Goal: Information Seeking & Learning: Learn about a topic

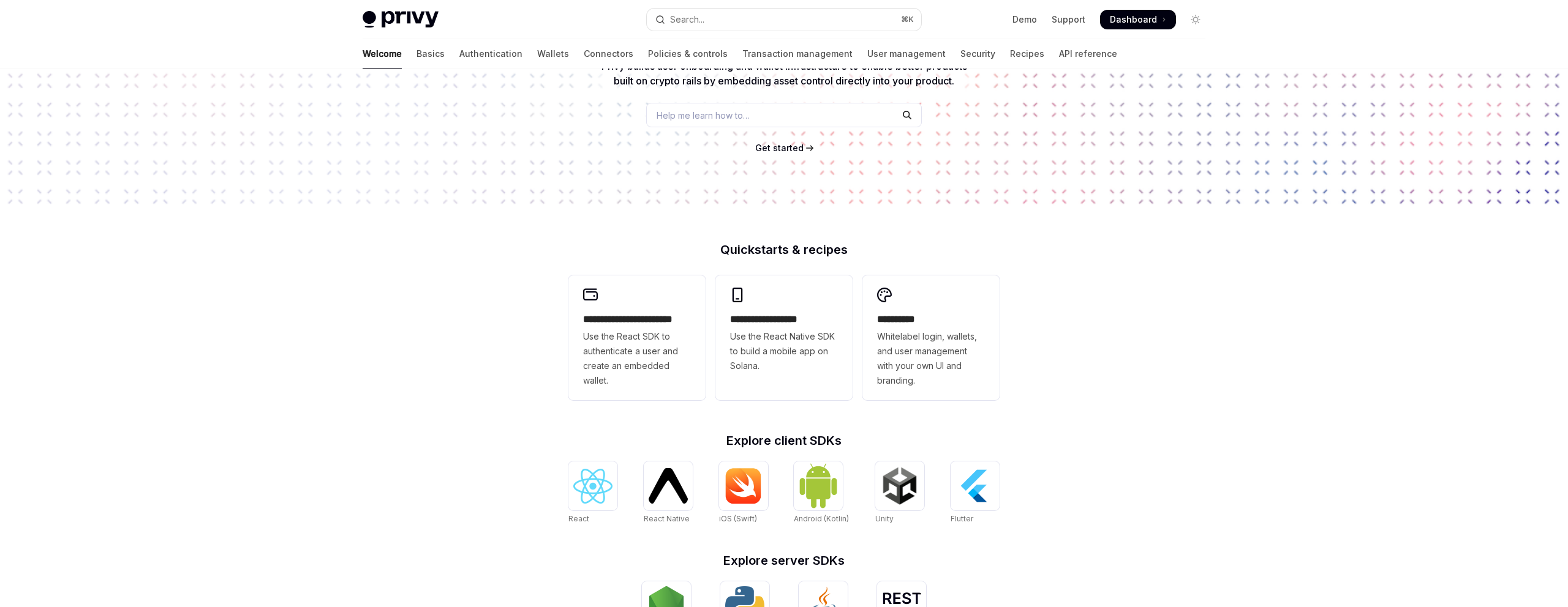
scroll to position [157, 0]
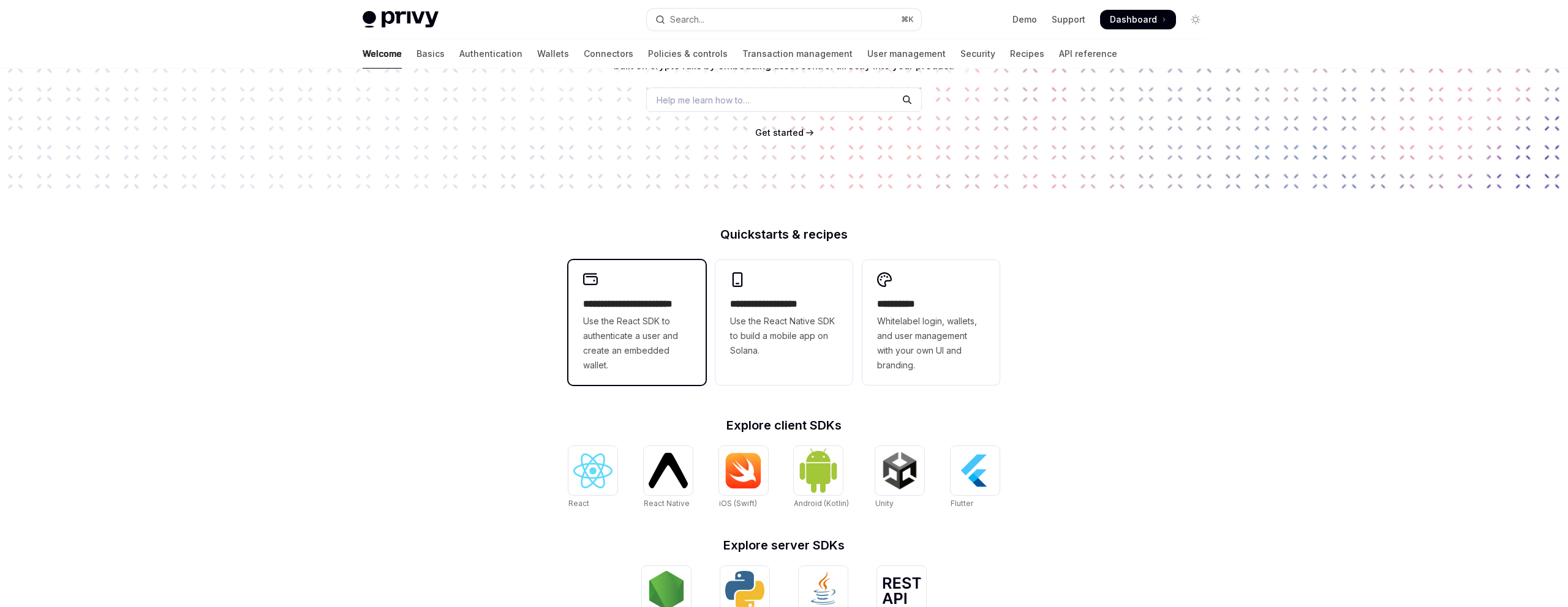
click at [608, 277] on div "**********" at bounding box center [637, 322] width 137 height 125
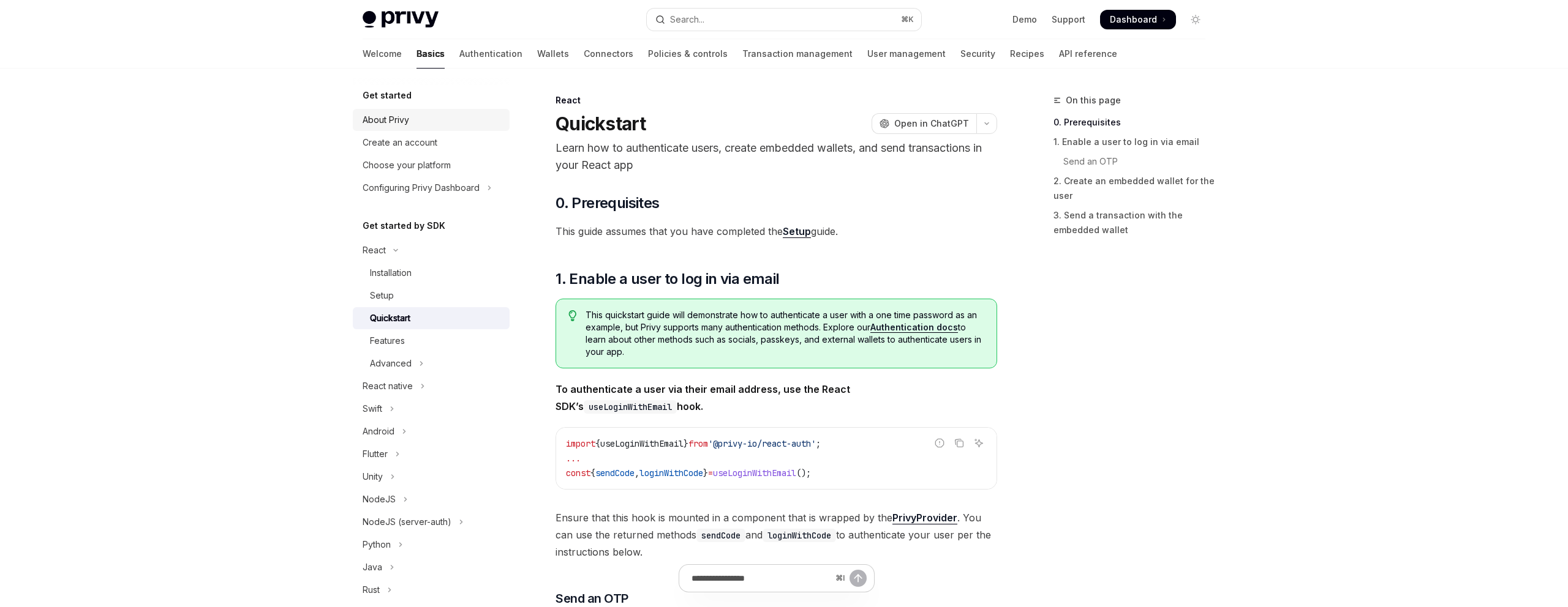
click at [402, 119] on div "About Privy" at bounding box center [386, 119] width 47 height 15
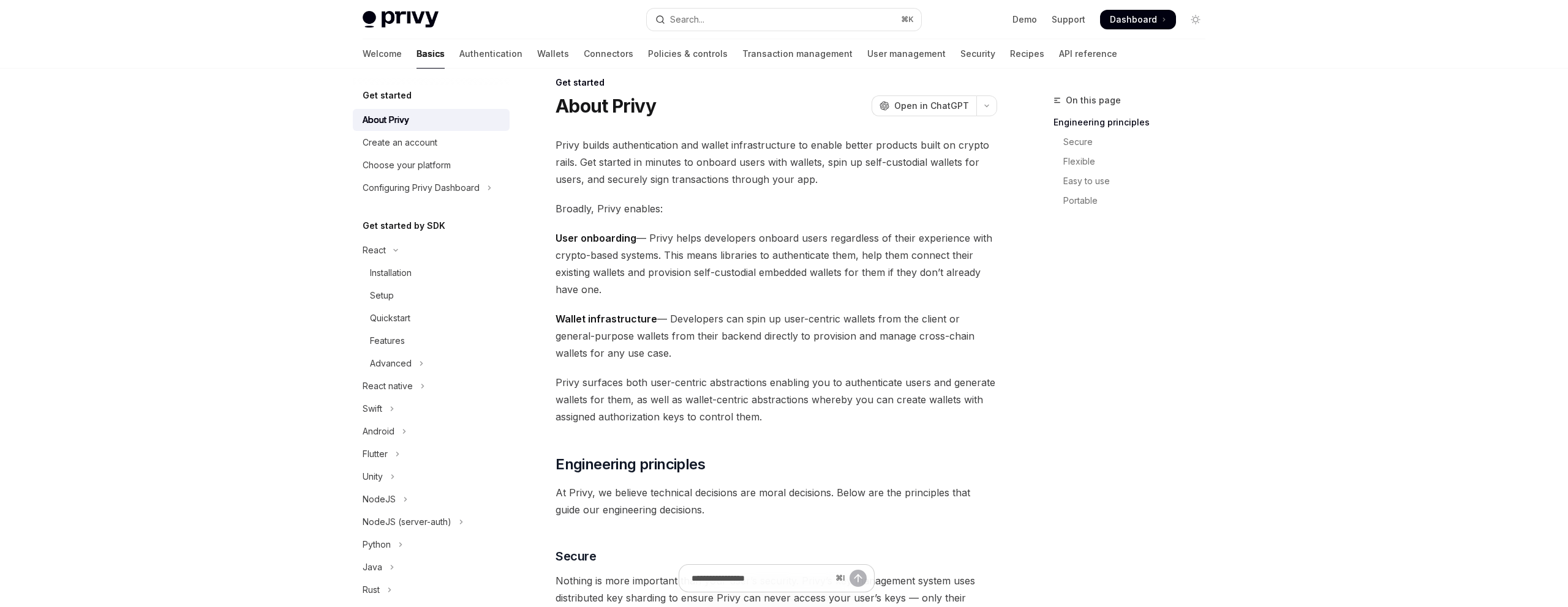
scroll to position [16, 0]
click at [453, 241] on button "React" at bounding box center [431, 251] width 157 height 22
click at [459, 61] on link "Authentication" at bounding box center [491, 54] width 63 height 29
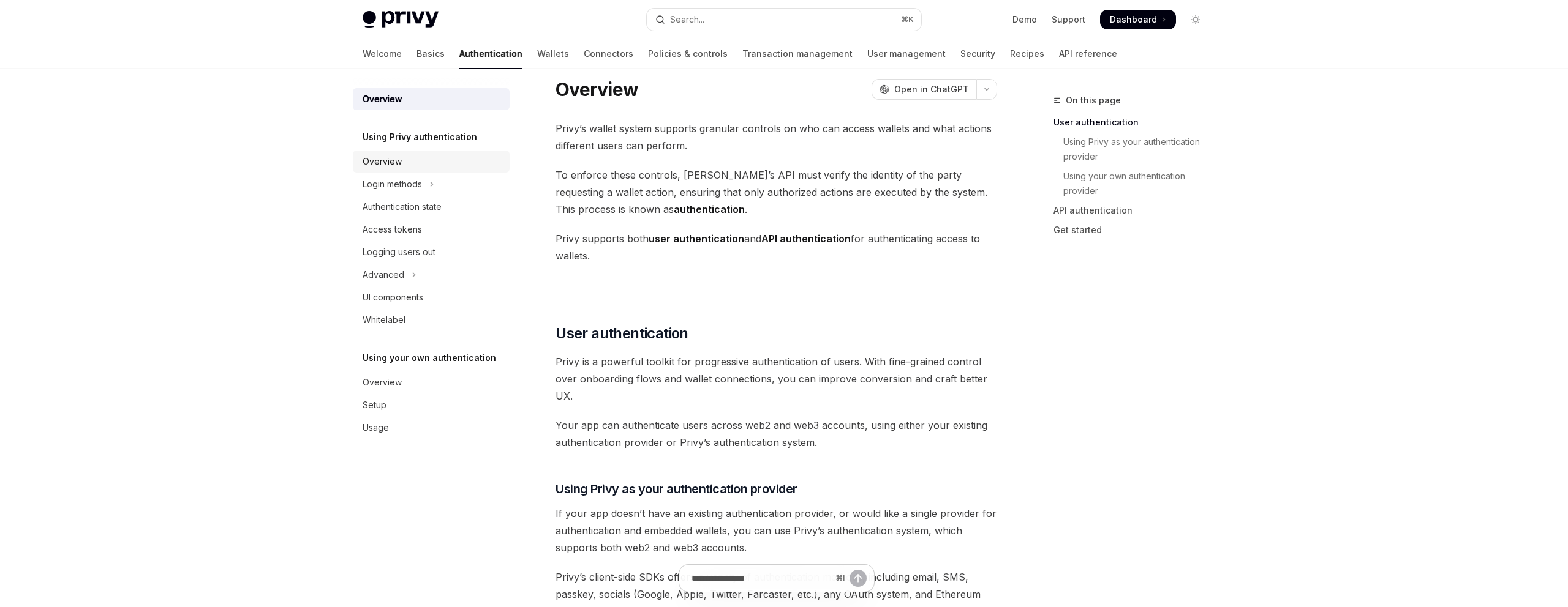
click at [377, 166] on div "Overview" at bounding box center [382, 161] width 39 height 15
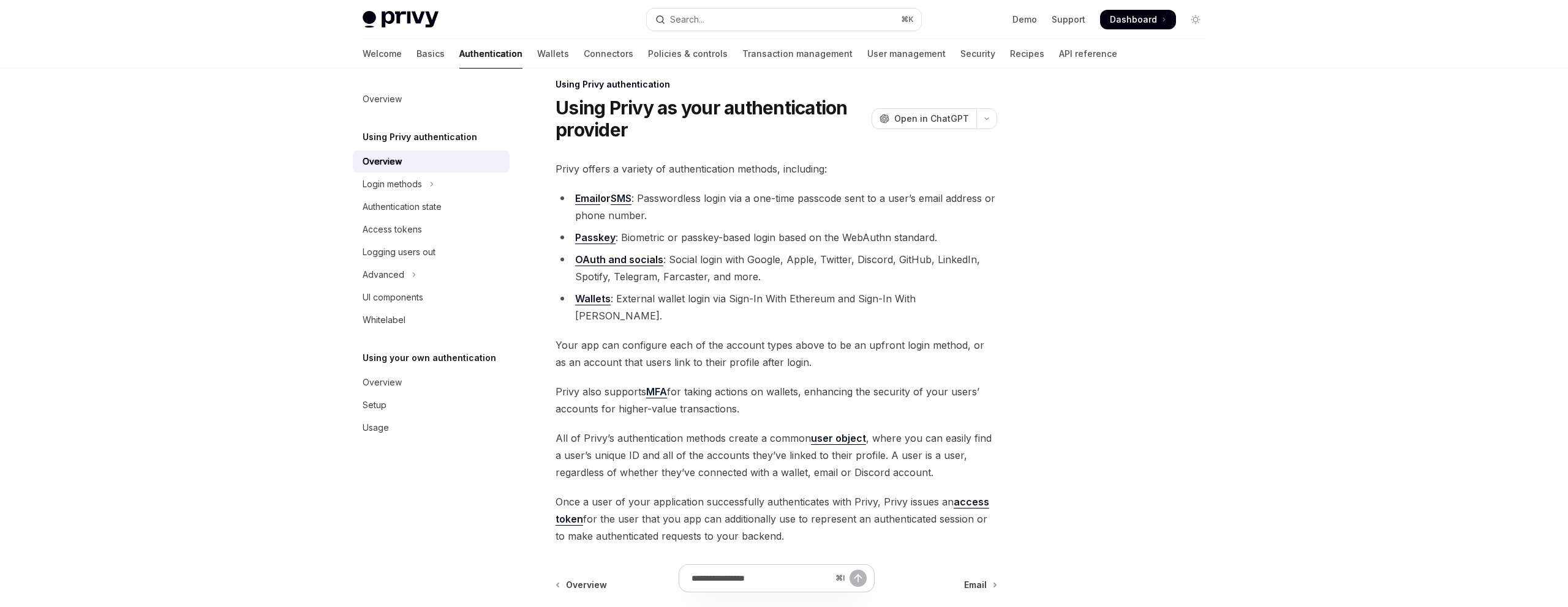
click at [399, 141] on h5 "Using Privy authentication" at bounding box center [420, 137] width 115 height 15
click at [383, 101] on div "Overview" at bounding box center [382, 98] width 39 height 15
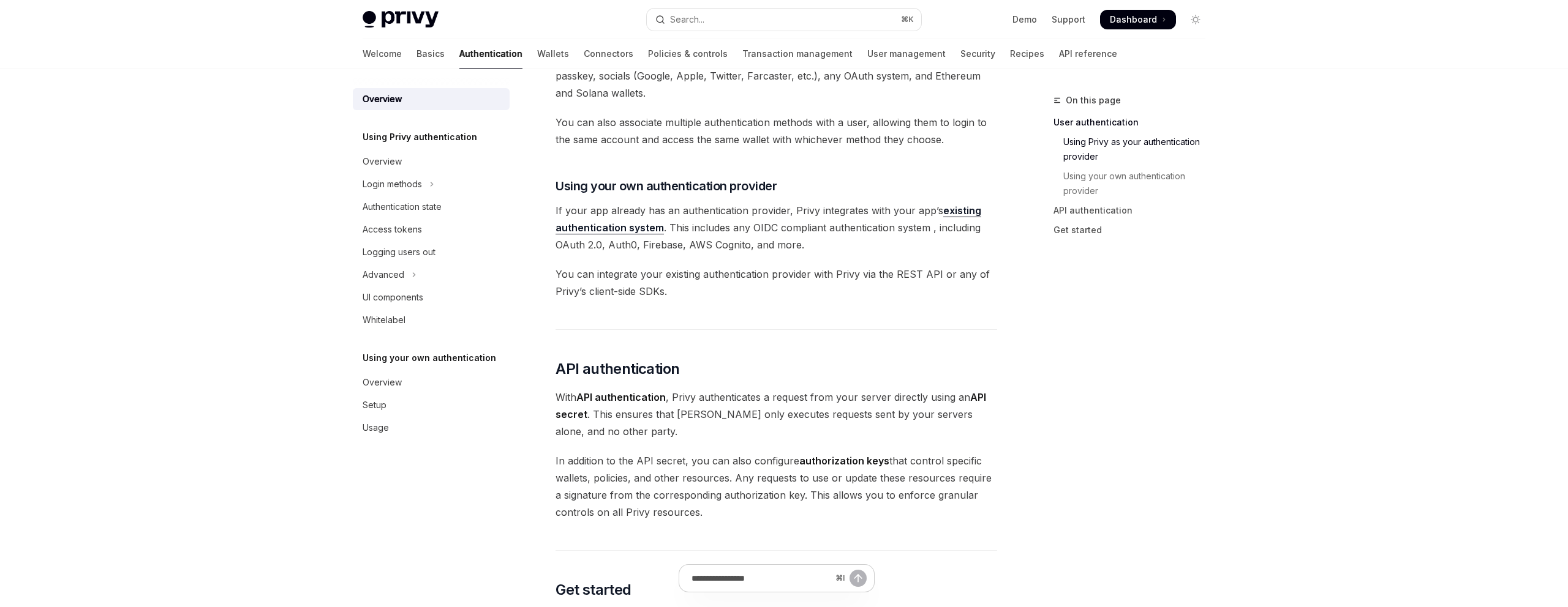
scroll to position [560, 0]
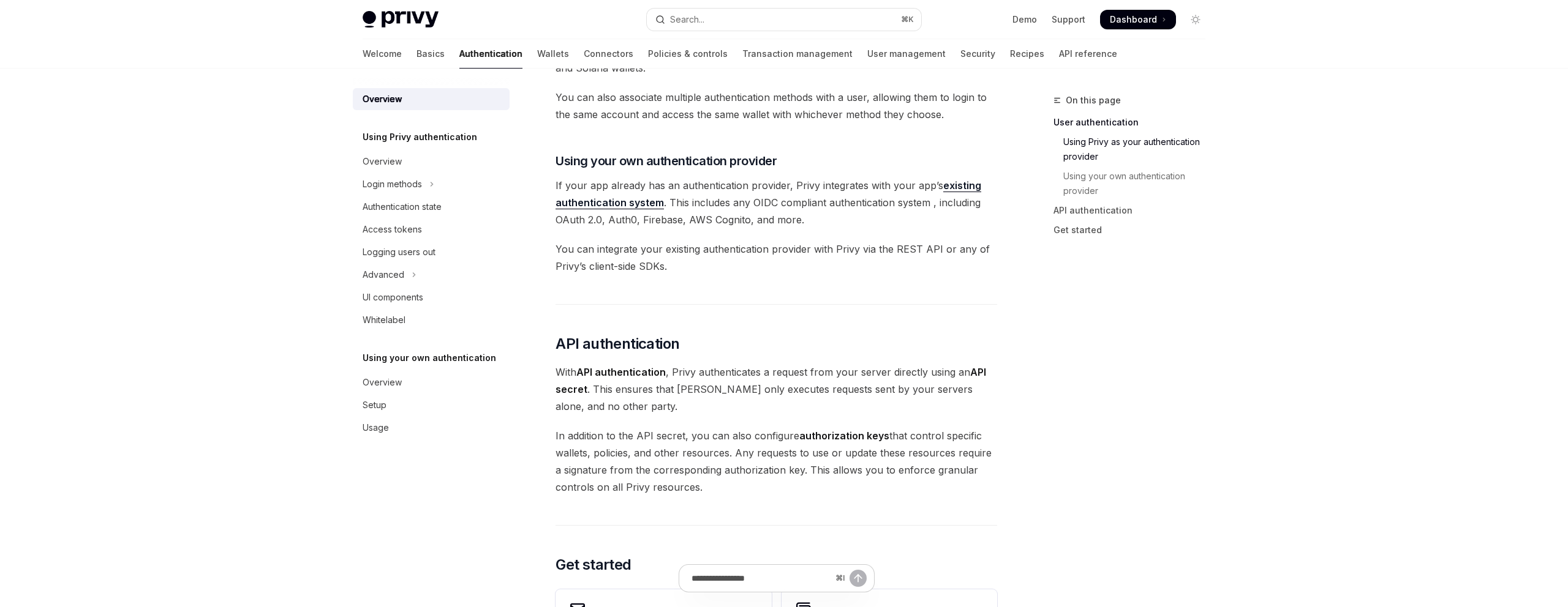
click at [609, 200] on link "existing authentication system" at bounding box center [768, 194] width 426 height 30
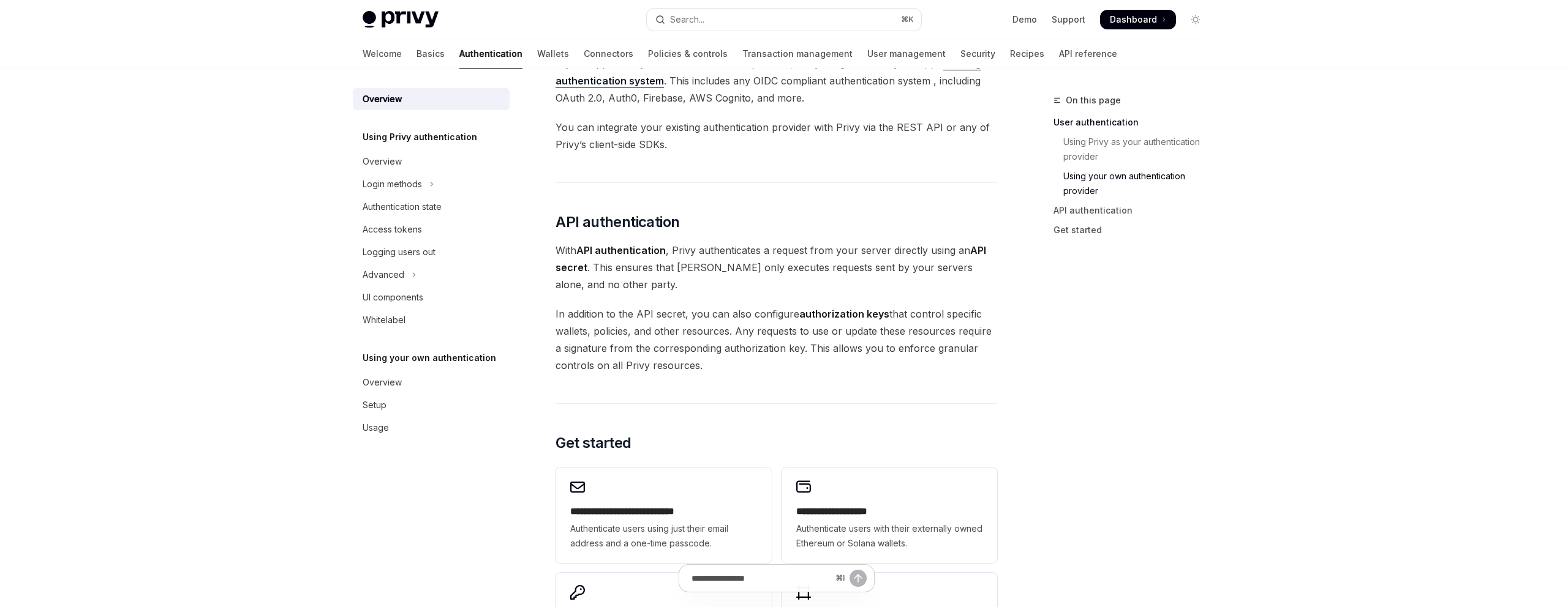
scroll to position [682, 0]
drag, startPoint x: 800, startPoint y: 310, endPoint x: 889, endPoint y: 305, distance: 89.1
click at [889, 305] on span "In addition to the API secret, you can also configure authorization keys that c…" at bounding box center [776, 339] width 442 height 68
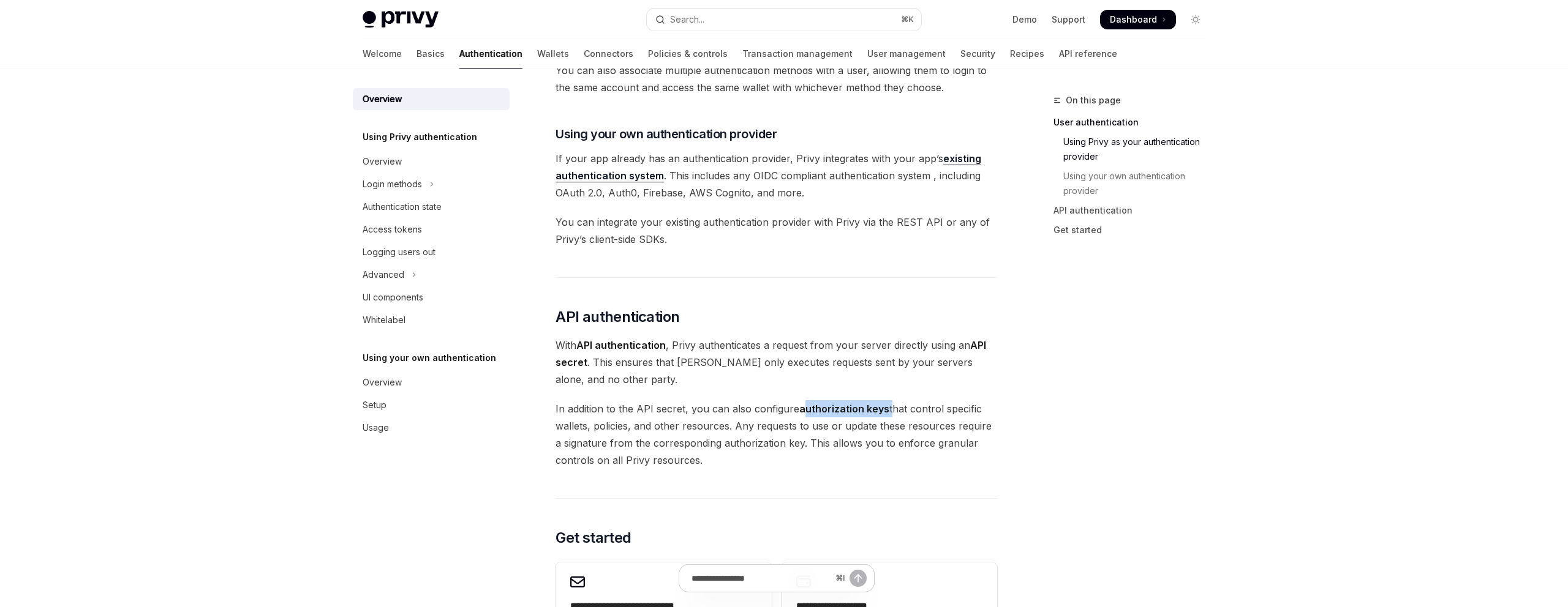
scroll to position [585, 0]
click at [405, 168] on div "Overview" at bounding box center [433, 161] width 140 height 15
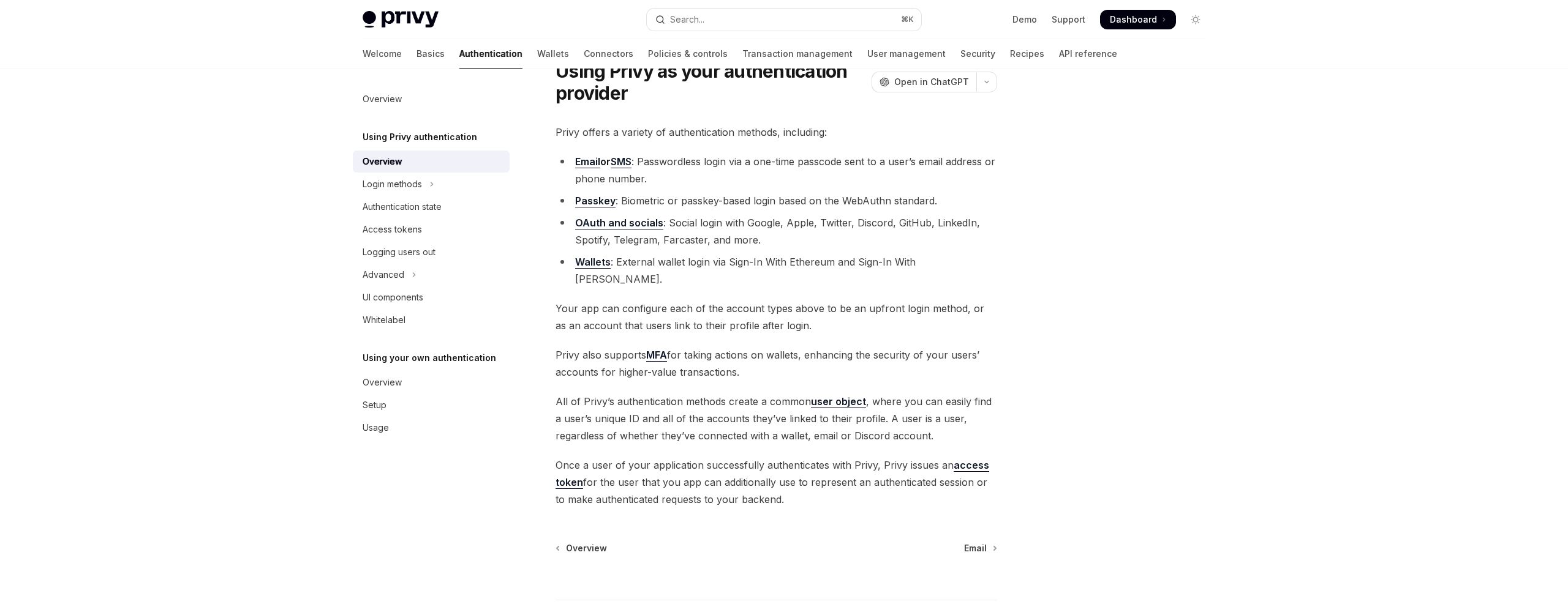
scroll to position [54, 0]
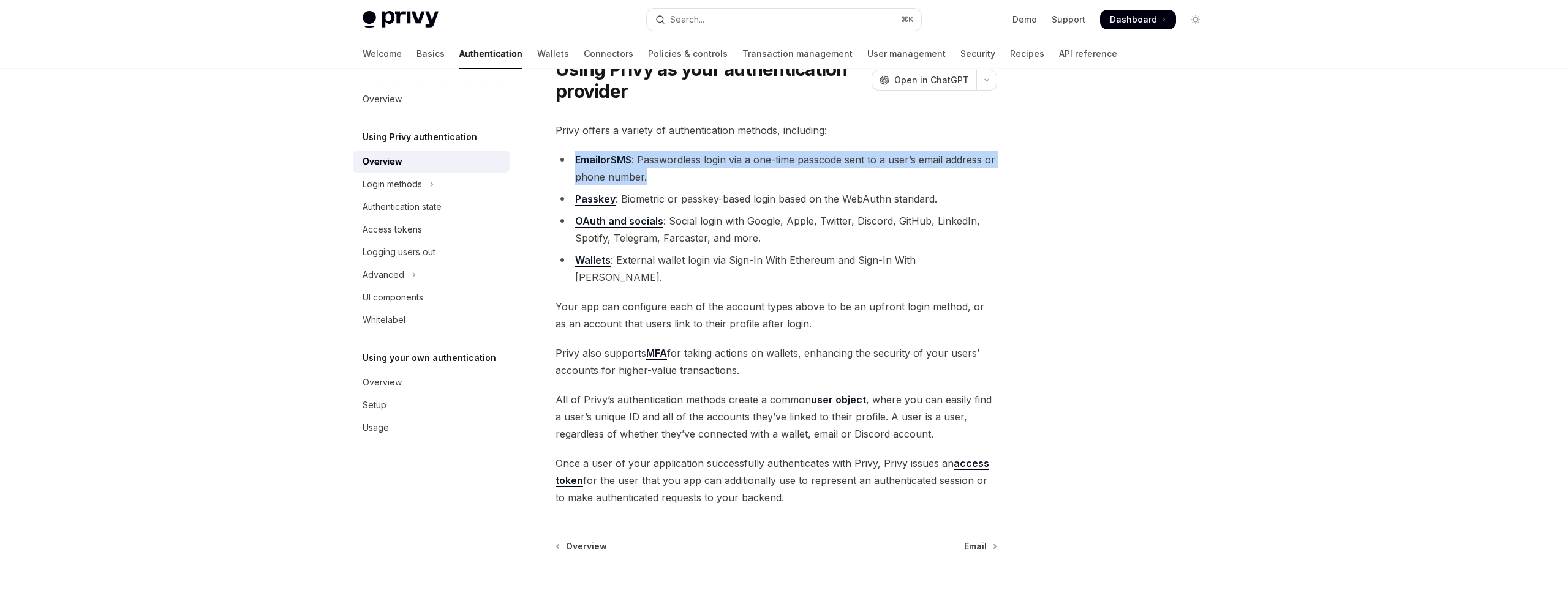
drag, startPoint x: 676, startPoint y: 176, endPoint x: 573, endPoint y: 159, distance: 104.4
click at [573, 159] on li "Email or SMS : Passwordless login via a one-time passcode sent to a user’s emai…" at bounding box center [776, 168] width 442 height 34
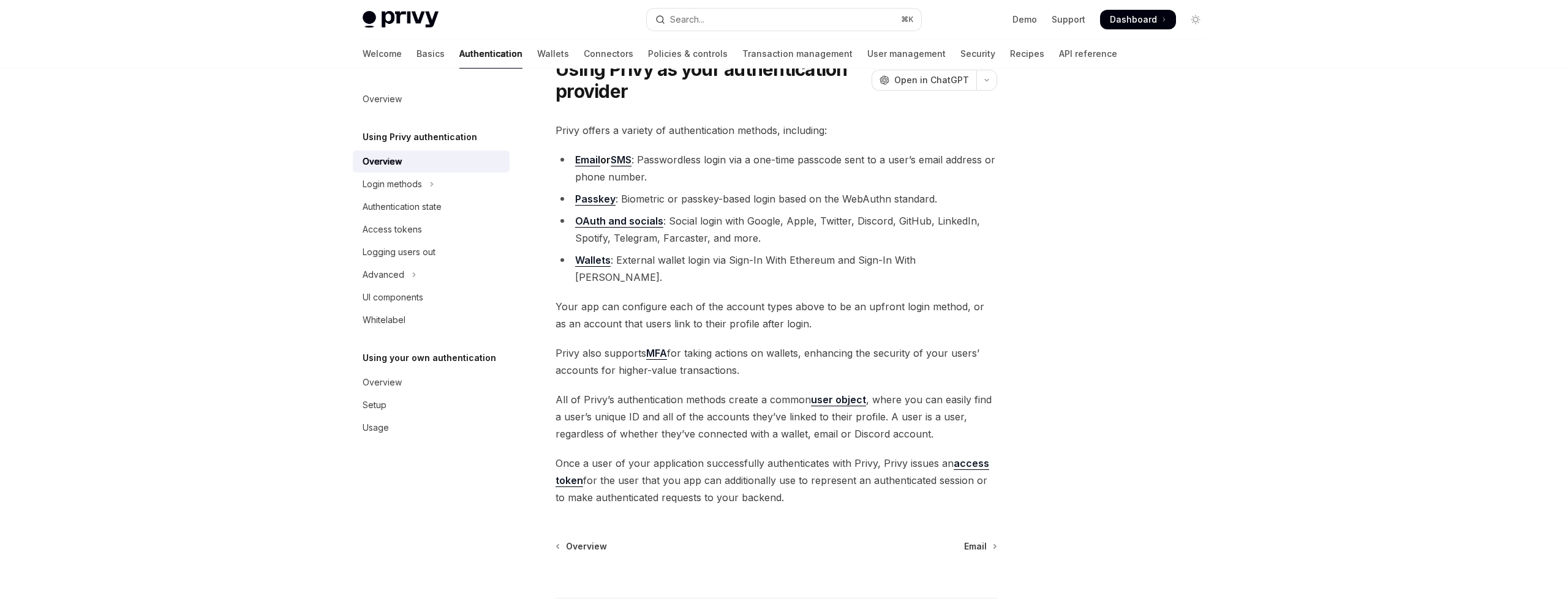
click at [896, 194] on li "Passkey : Biometric or passkey-based login based on the WebAuthn standard." at bounding box center [776, 199] width 442 height 17
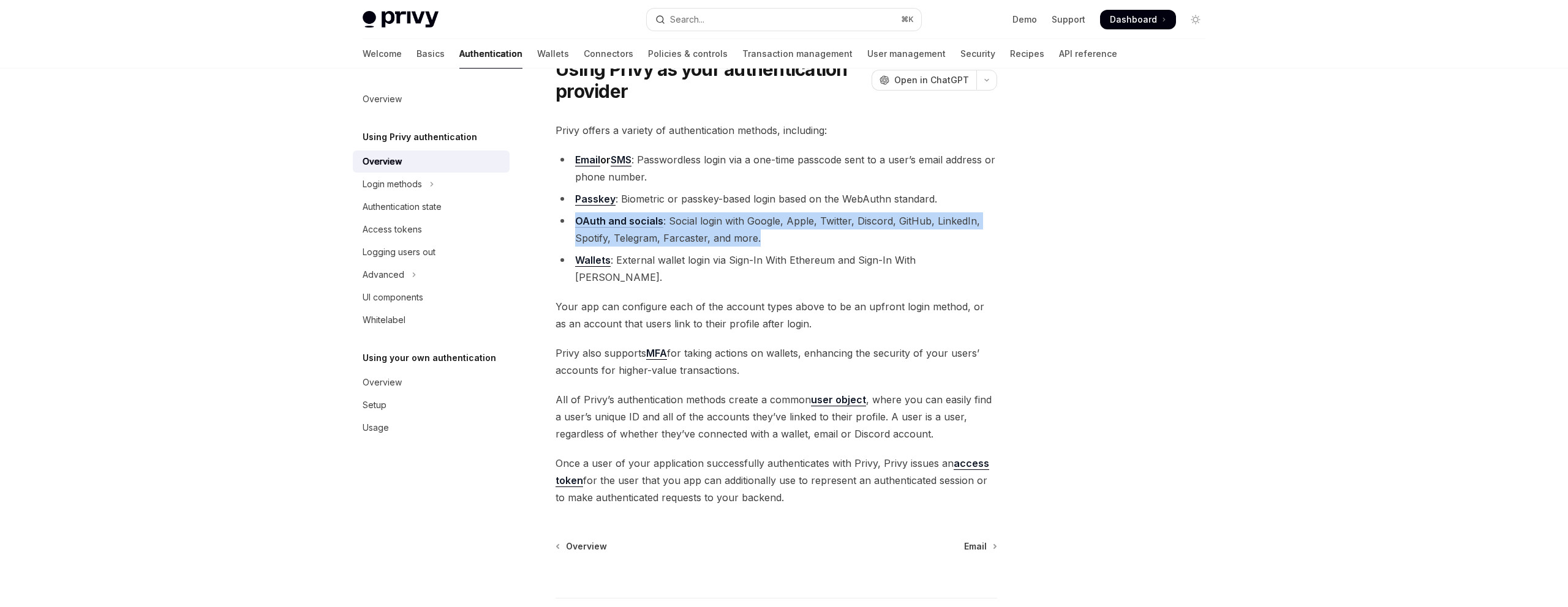
drag, startPoint x: 796, startPoint y: 231, endPoint x: 572, endPoint y: 217, distance: 224.4
click at [572, 217] on li "OAuth and socials : Social login with Google, Apple, Twitter, Discord, GitHub, …" at bounding box center [776, 229] width 442 height 34
click at [421, 191] on div "Login methods" at bounding box center [392, 184] width 59 height 15
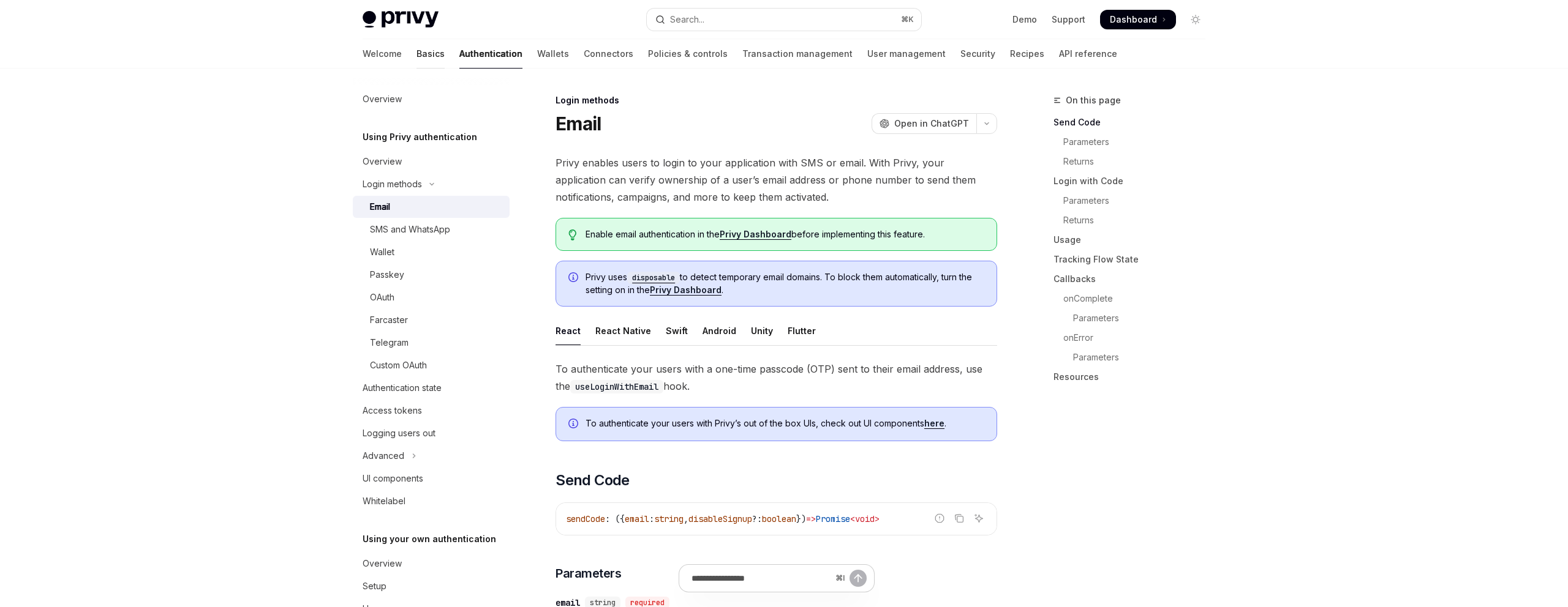
click at [416, 54] on link "Basics" at bounding box center [430, 54] width 28 height 29
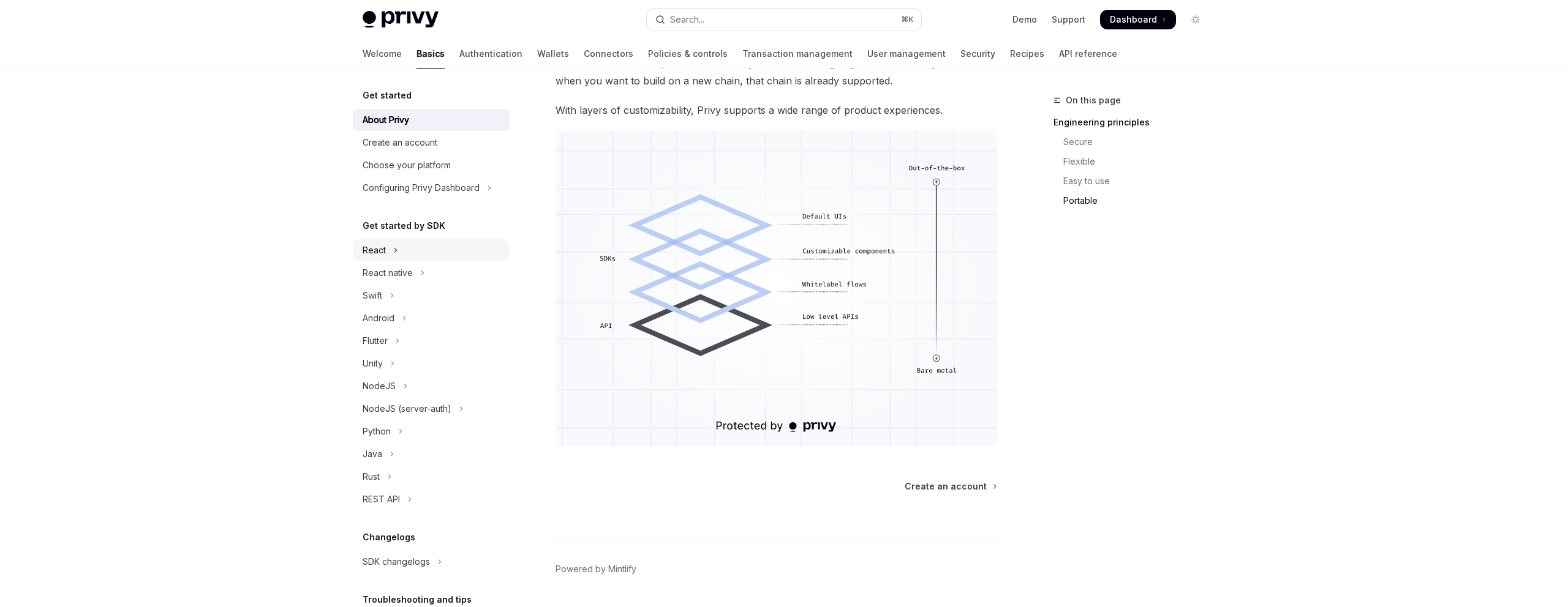
click at [401, 254] on button "React" at bounding box center [431, 251] width 157 height 22
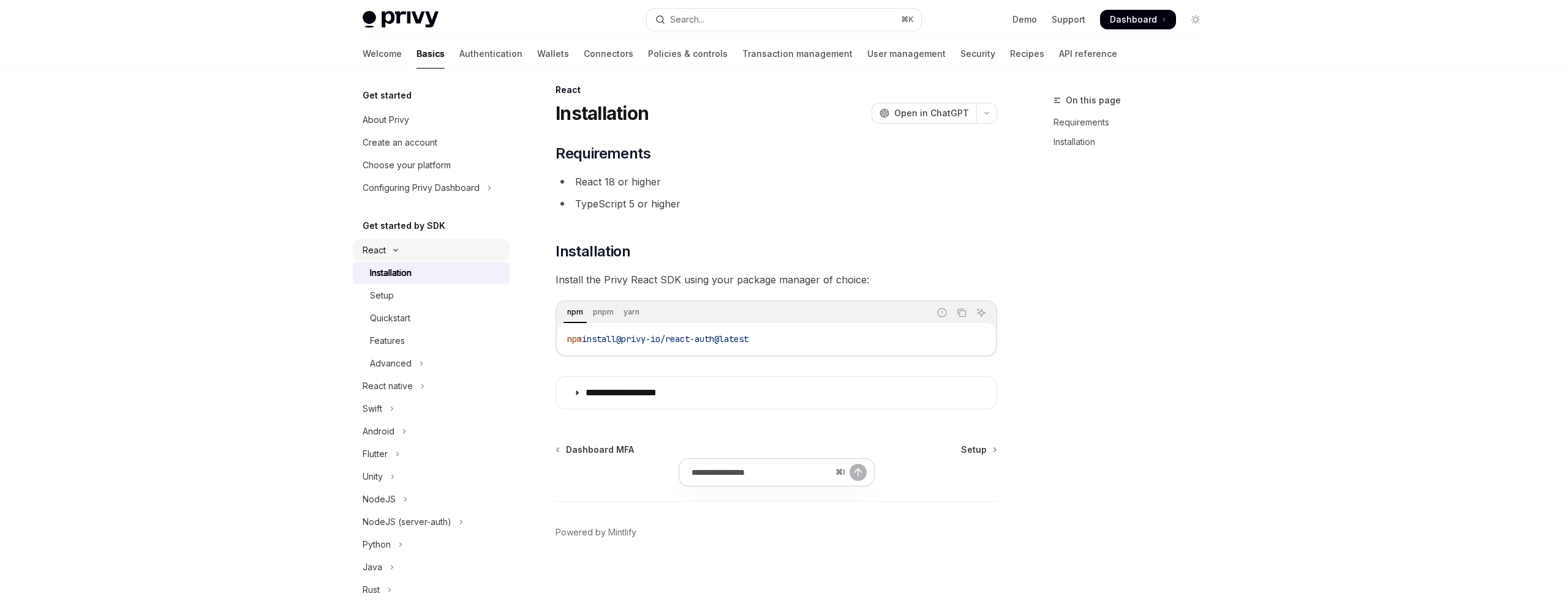
scroll to position [10, 0]
click at [537, 54] on link "Wallets" at bounding box center [553, 54] width 32 height 29
type textarea "*"
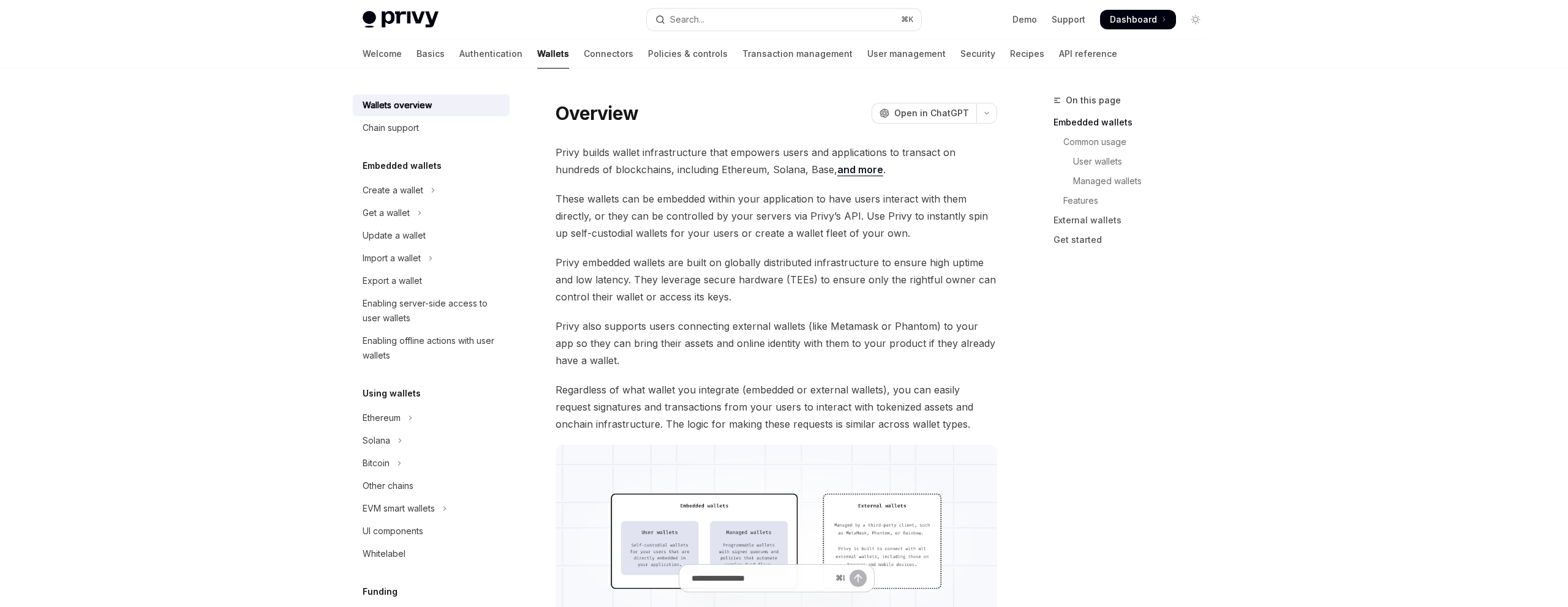
click at [436, 162] on h5 "Embedded wallets" at bounding box center [402, 166] width 79 height 15
click at [586, 175] on span "Privy builds wallet infrastructure that empowers users and applications to tran…" at bounding box center [776, 161] width 442 height 34
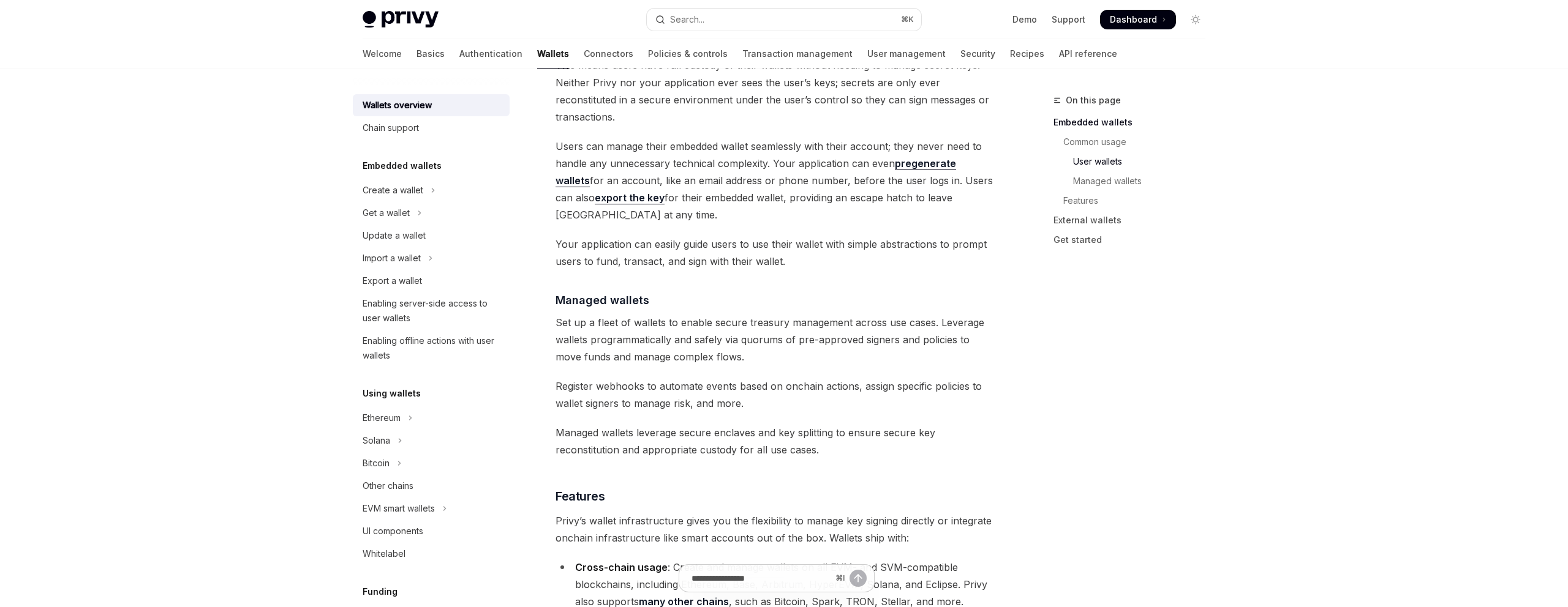
scroll to position [1065, 0]
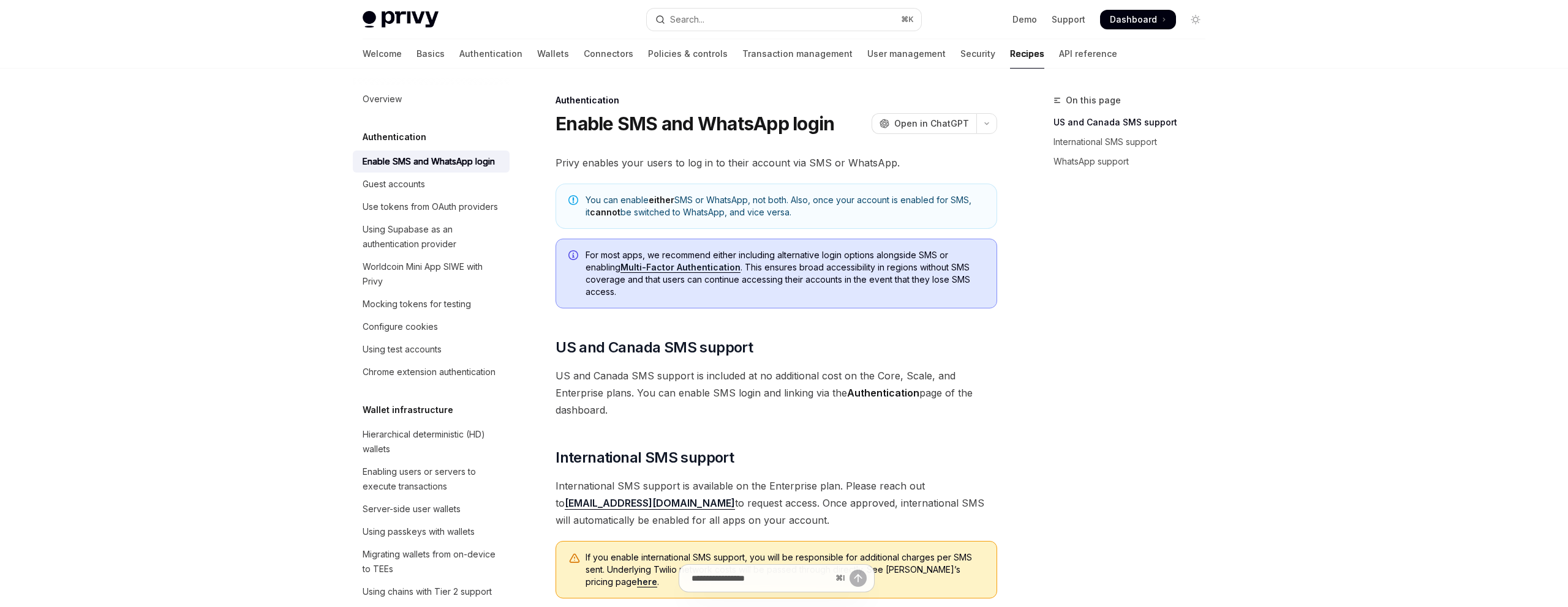
click at [1057, 86] on div "On this page US and Canada SMS support International SMS support WhatsApp suppo…" at bounding box center [1134, 124] width 161 height 112
click at [459, 54] on link "Authentication" at bounding box center [491, 54] width 63 height 29
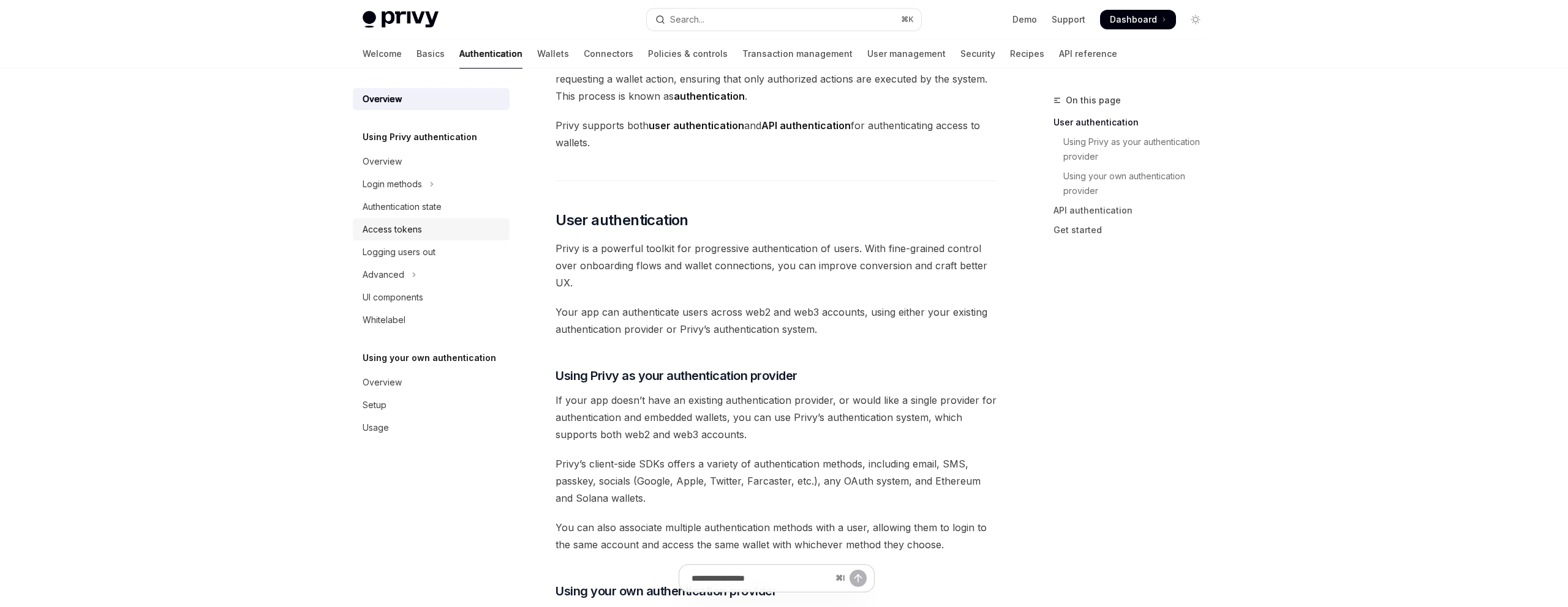
scroll to position [94, 0]
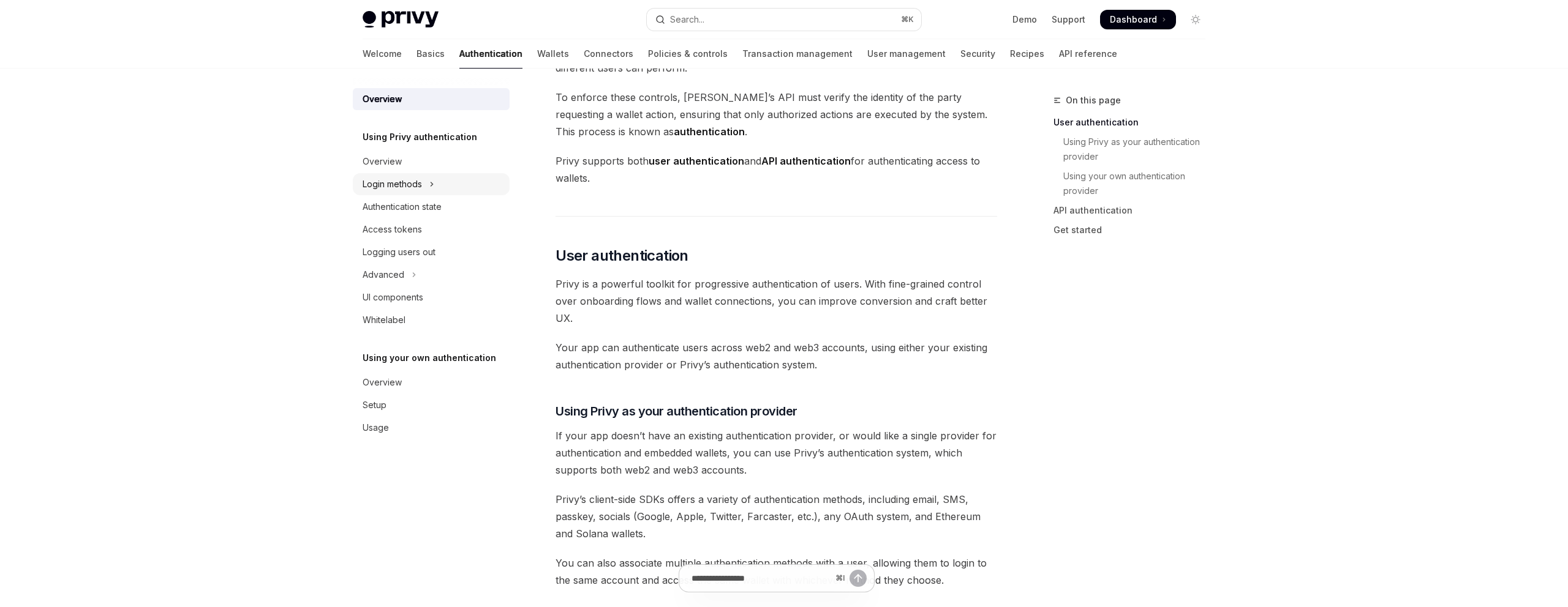
click at [429, 182] on button "Login methods" at bounding box center [431, 184] width 157 height 22
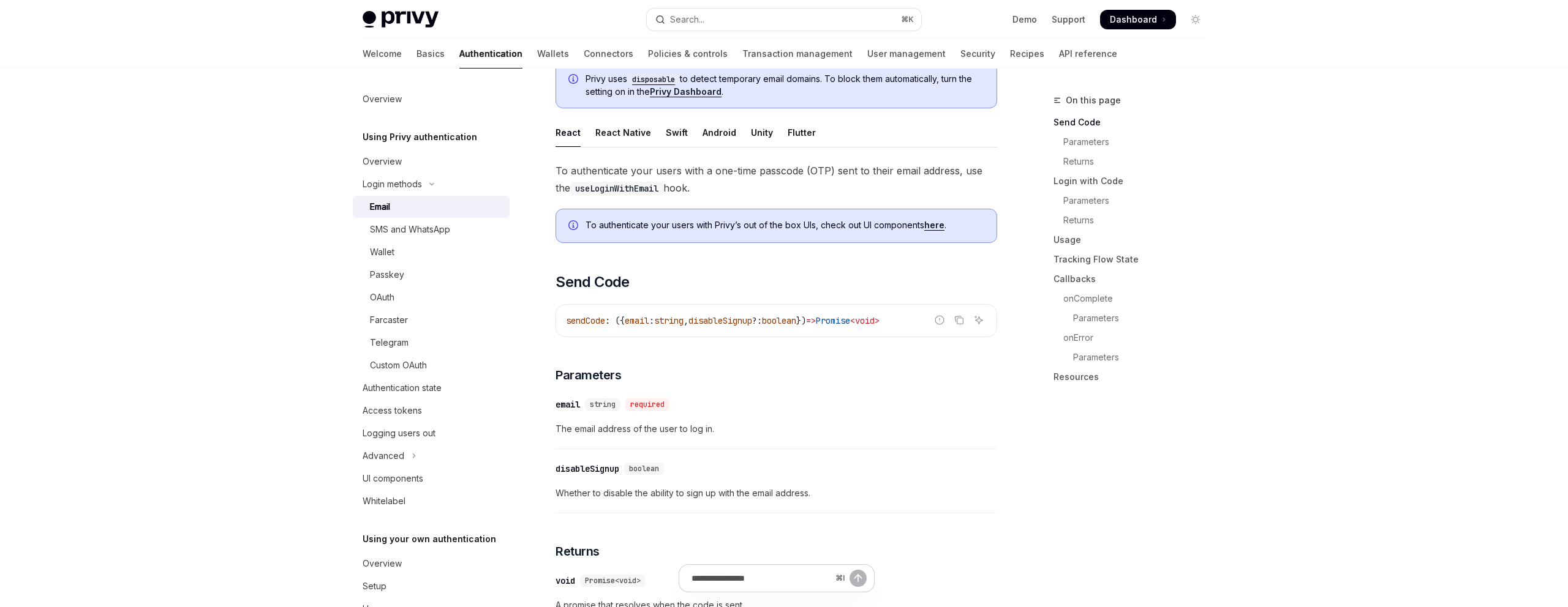
scroll to position [309, 0]
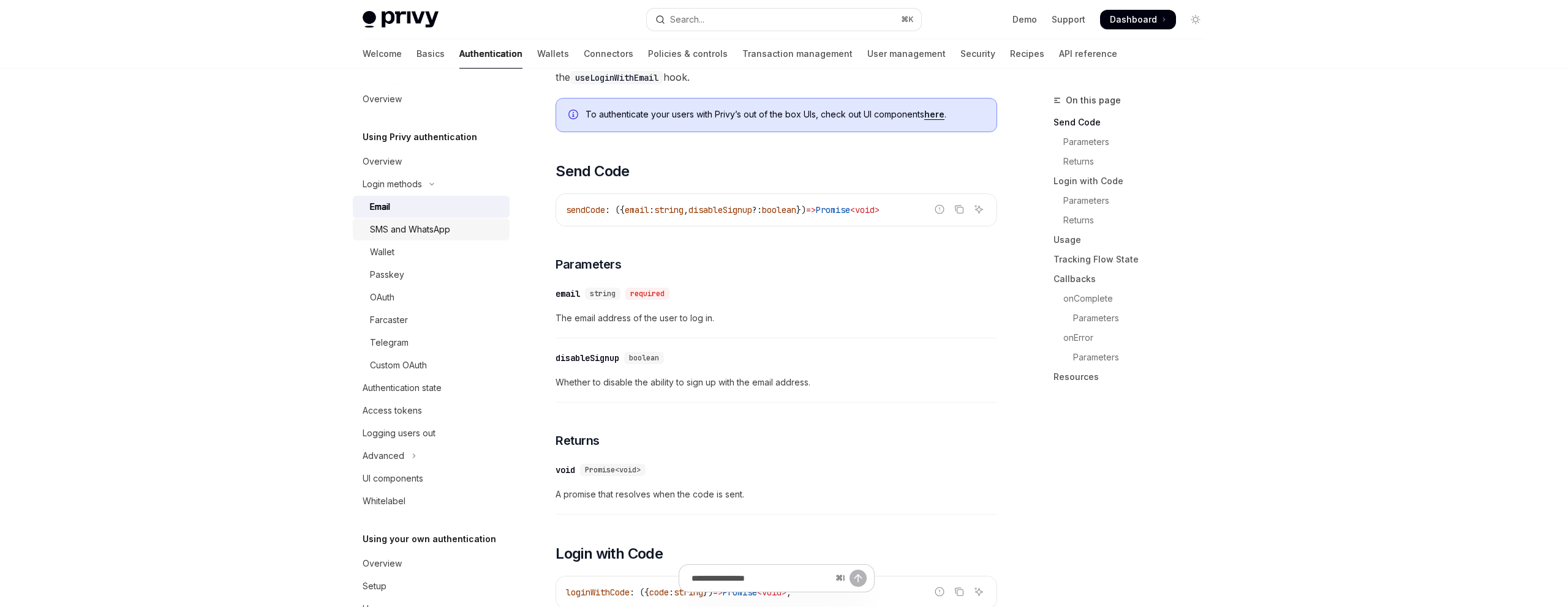
click at [388, 232] on div "SMS and WhatsApp" at bounding box center [409, 229] width 80 height 15
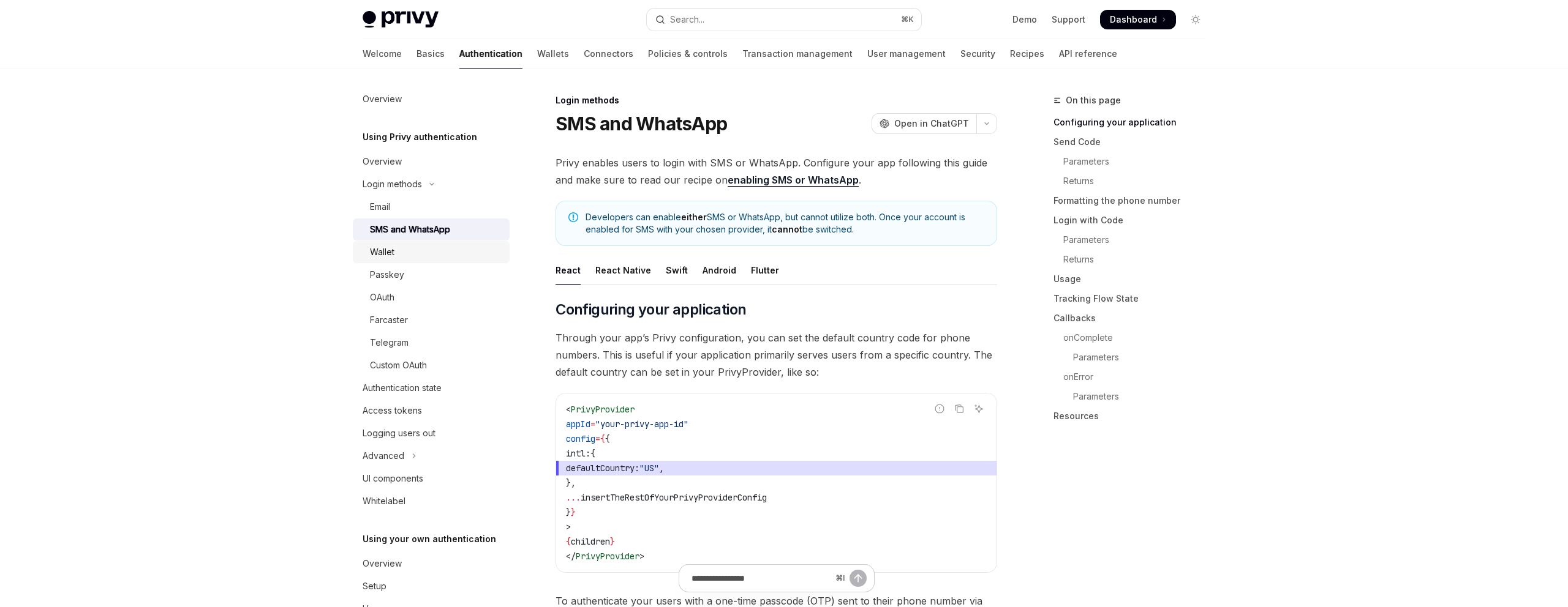
click at [387, 249] on div "Wallet" at bounding box center [382, 252] width 24 height 15
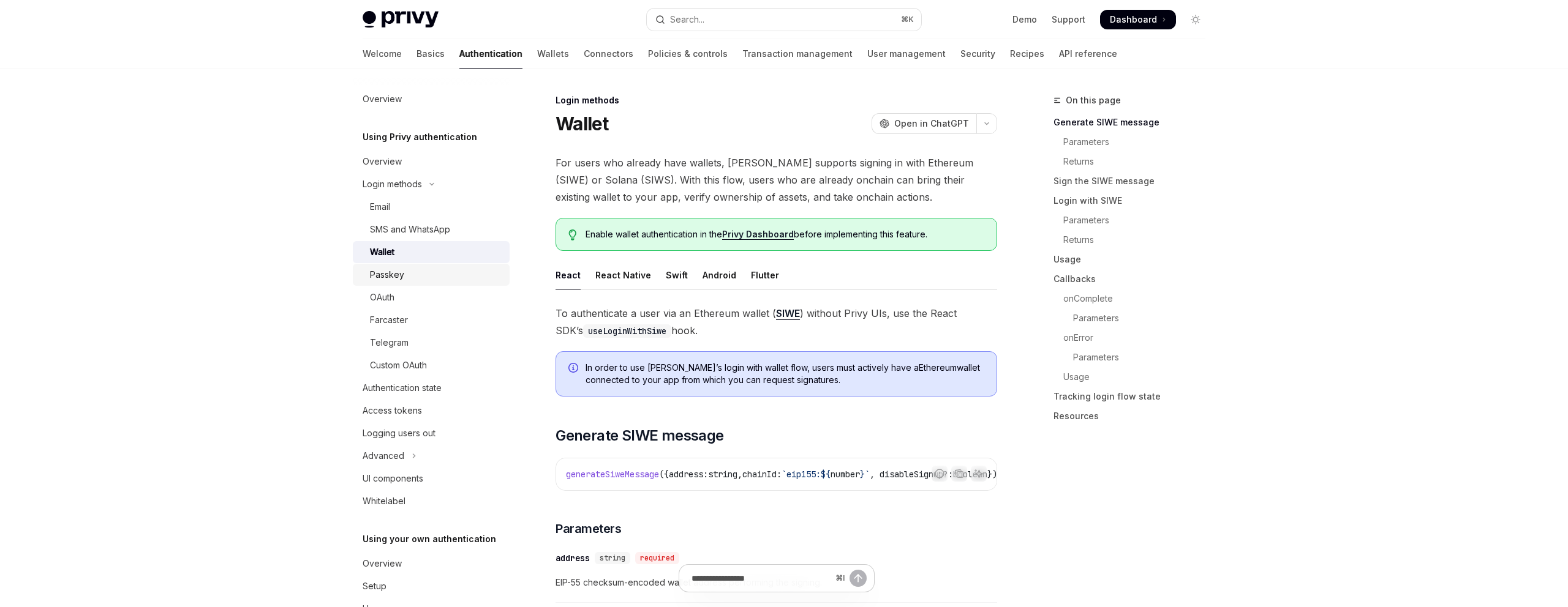
click at [389, 268] on div "Passkey" at bounding box center [386, 275] width 34 height 15
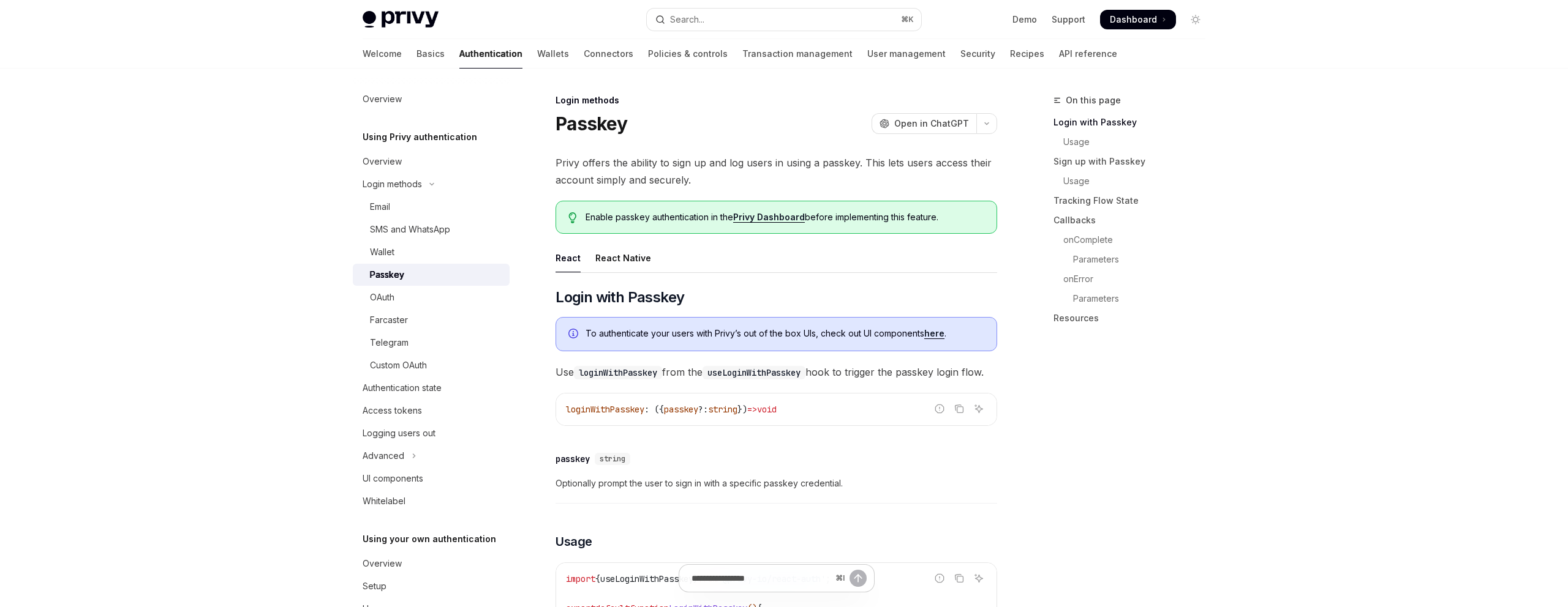
click at [393, 285] on link "Passkey" at bounding box center [431, 275] width 157 height 22
click at [390, 299] on div "OAuth" at bounding box center [382, 297] width 24 height 15
type textarea "*"
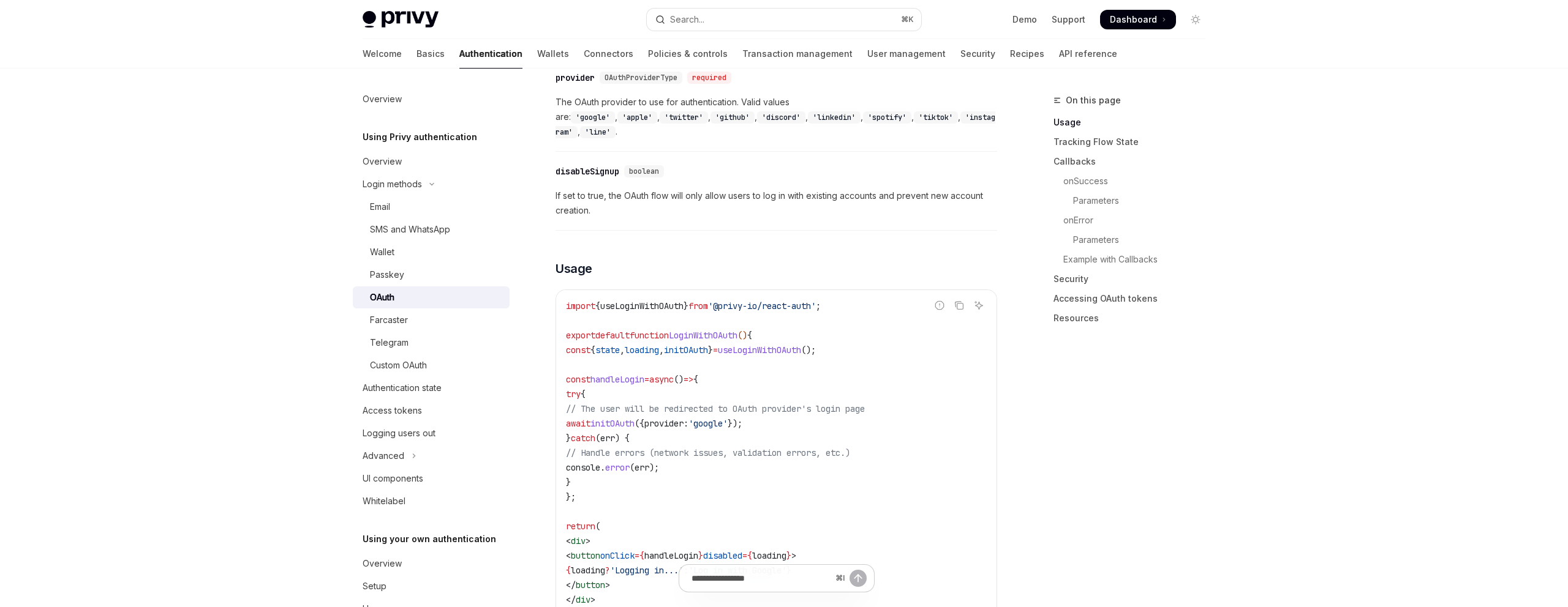
scroll to position [578, 0]
